Goal: Find specific page/section: Find specific page/section

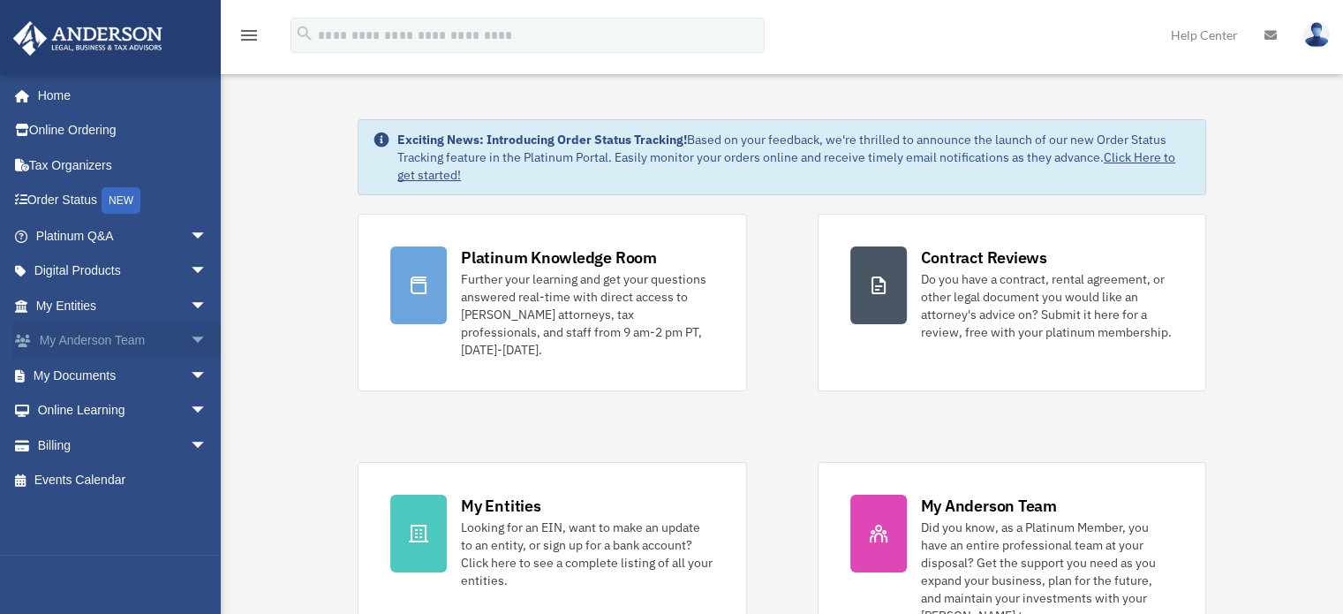
click at [190, 337] on span "arrow_drop_down" at bounding box center [207, 341] width 35 height 36
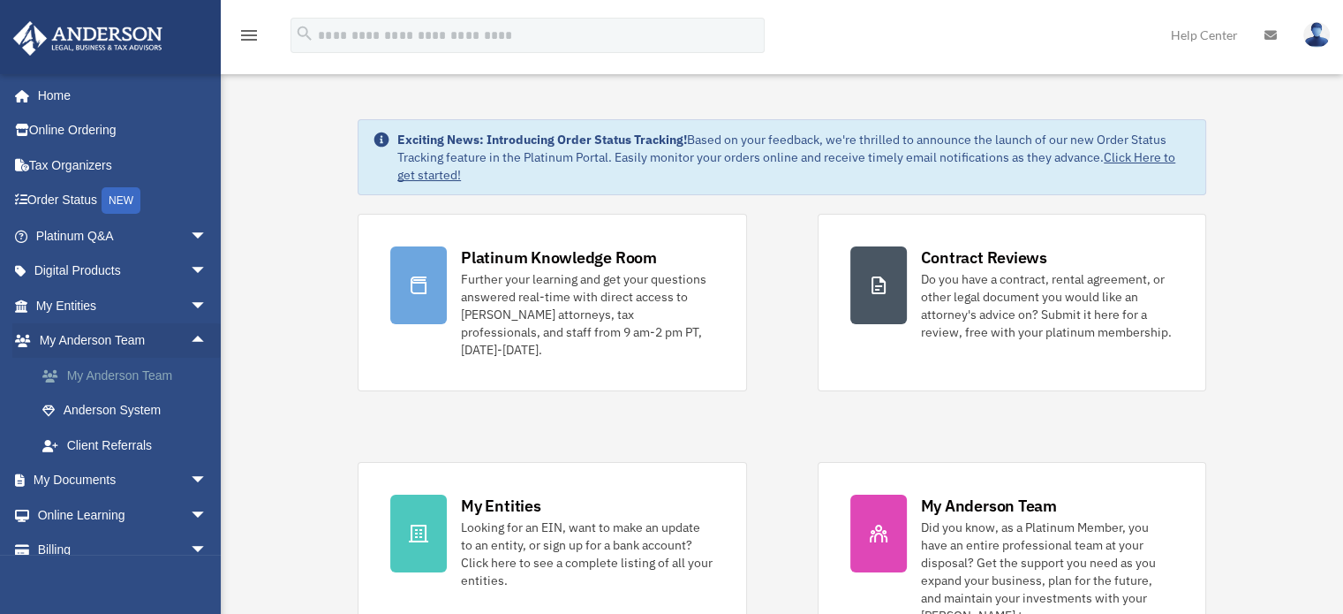
click at [107, 363] on link "My Anderson Team" at bounding box center [129, 375] width 209 height 35
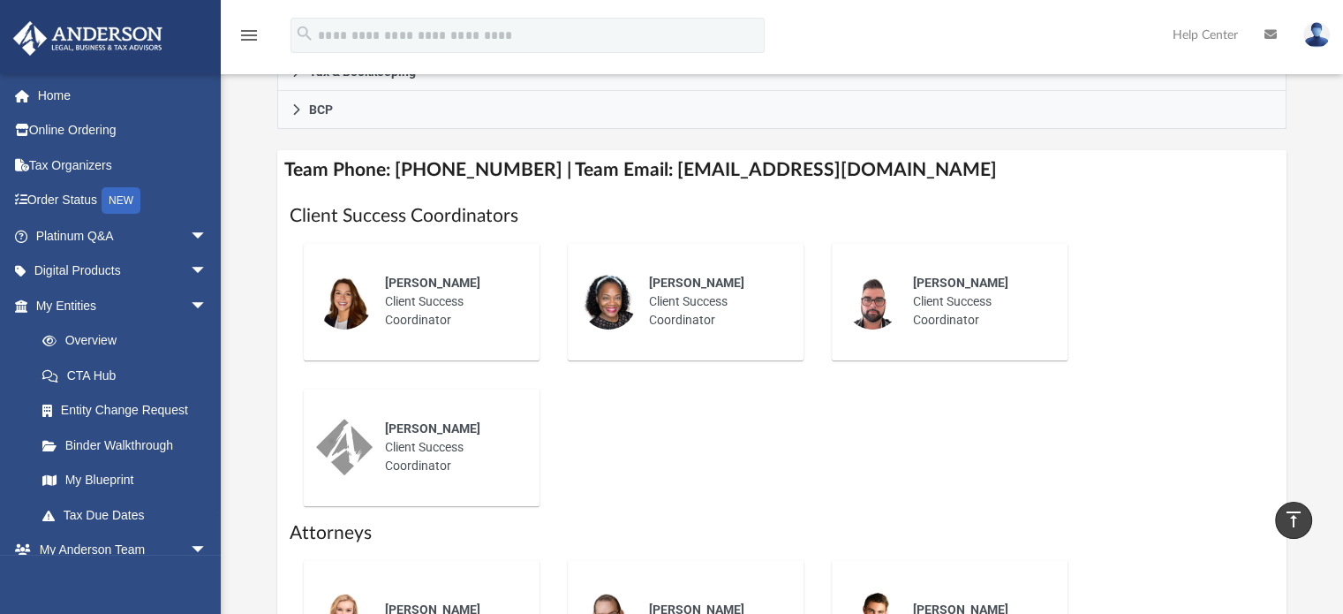
scroll to position [353, 0]
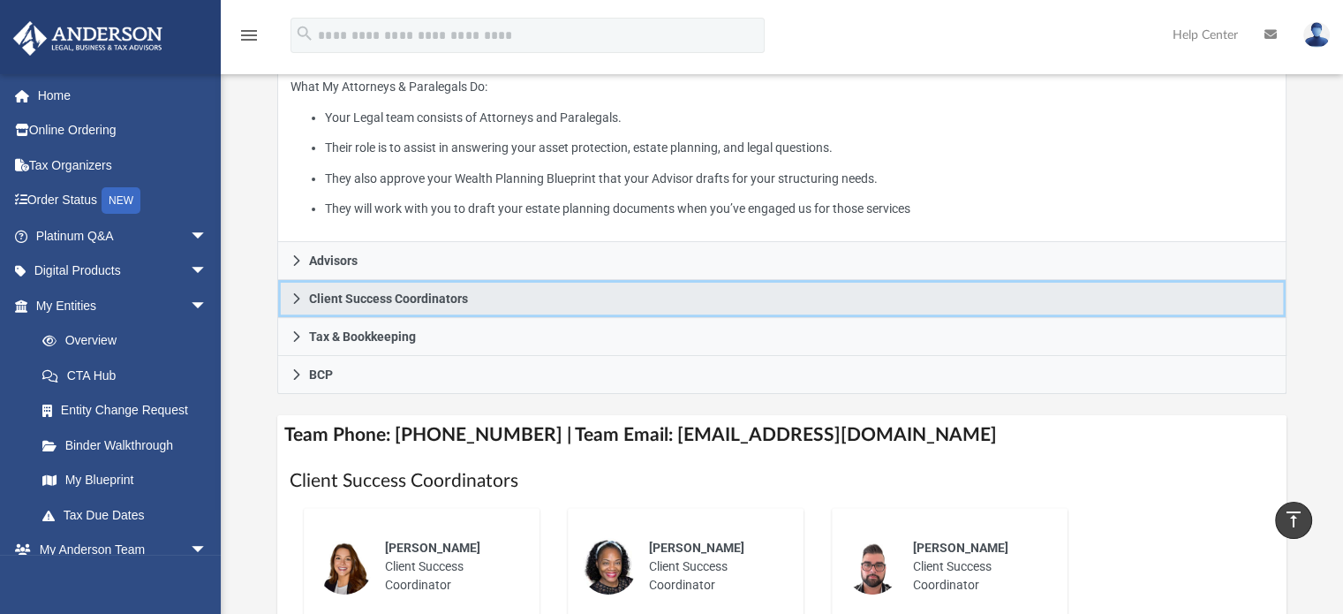
click at [654, 302] on link "Client Success Coordinators" at bounding box center [782, 299] width 1010 height 38
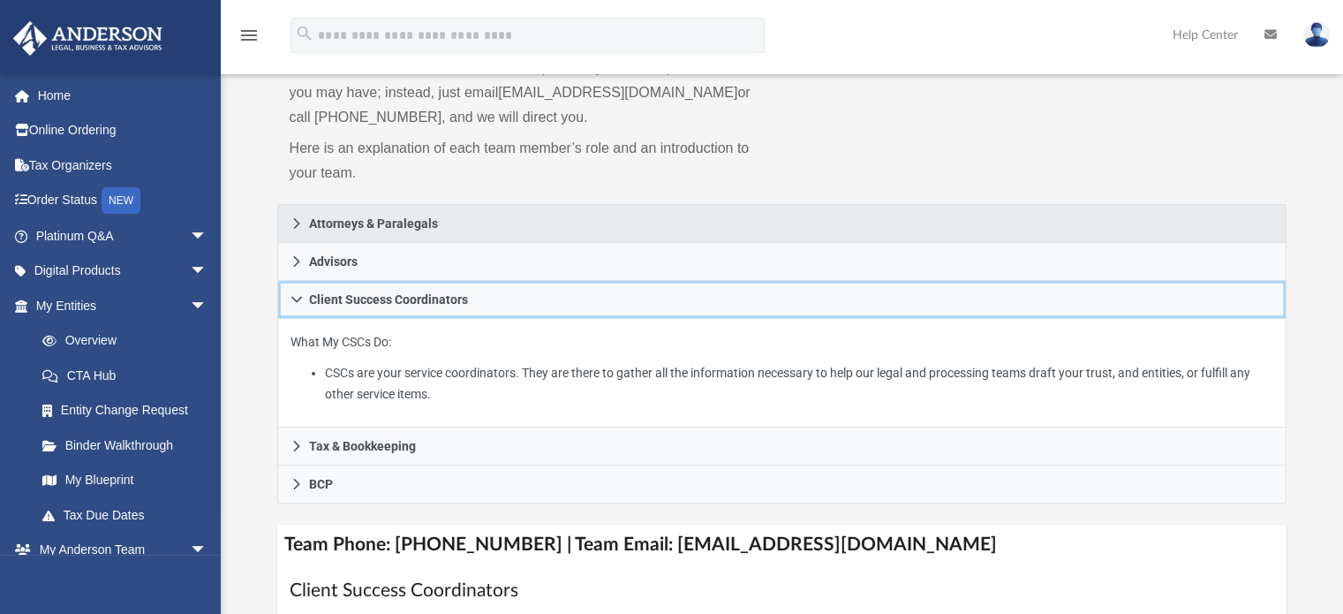
scroll to position [177, 0]
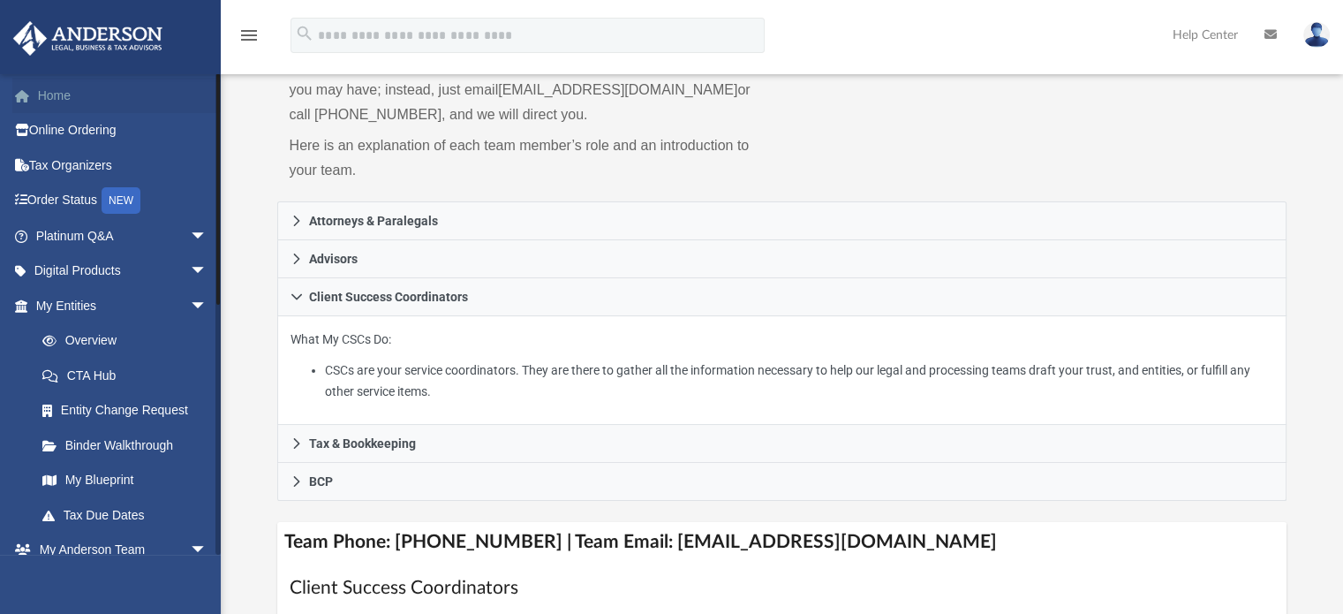
click at [140, 94] on link "Home" at bounding box center [123, 95] width 222 height 35
